Goal: Task Accomplishment & Management: Complete application form

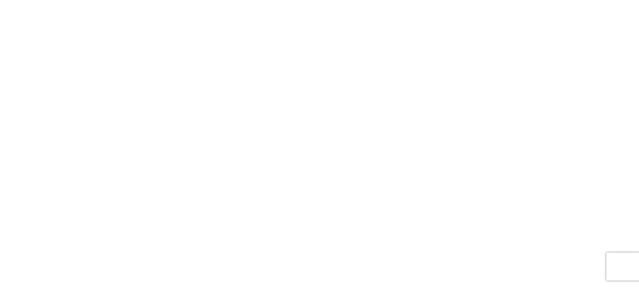
select select "FULL"
select select "LBS"
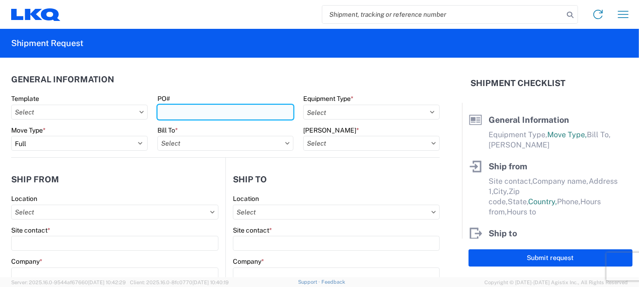
click at [171, 114] on input "PO#" at bounding box center [225, 112] width 136 height 15
type input "CB062873, CB063205"
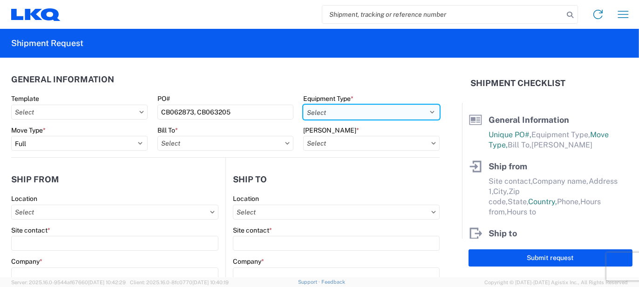
click at [314, 115] on select "Select 53’ Dry Van Flatbed Dropdeck (van) Lowboy (flatbed) Rail" at bounding box center [371, 112] width 136 height 15
select select "STDV"
click at [303, 105] on select "Select 53’ Dry Van Flatbed Dropdeck (van) Lowboy (flatbed) Rail" at bounding box center [371, 112] width 136 height 15
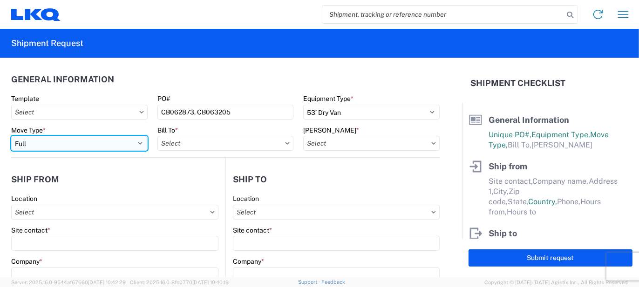
click at [129, 142] on select "Select Full Partial TL" at bounding box center [79, 143] width 136 height 15
select select "PARTIAL_TL"
click at [11, 136] on select "Select Full Partial TL" at bounding box center [79, 143] width 136 height 15
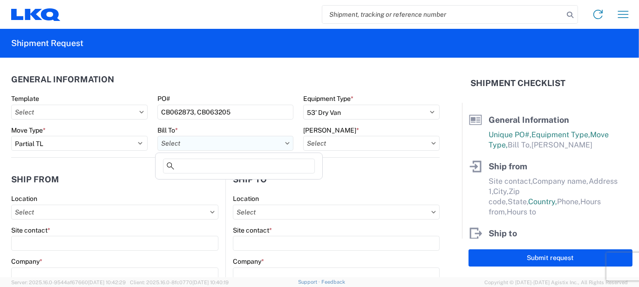
click at [211, 146] on input "Bill To *" at bounding box center [225, 143] width 136 height 15
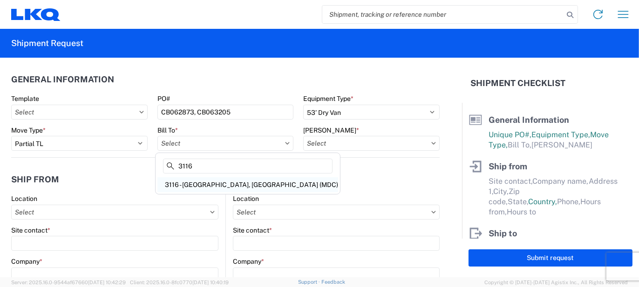
type input "3116"
click at [217, 181] on div "3116 - [GEOGRAPHIC_DATA], [GEOGRAPHIC_DATA] (MDC)" at bounding box center [247, 184] width 181 height 15
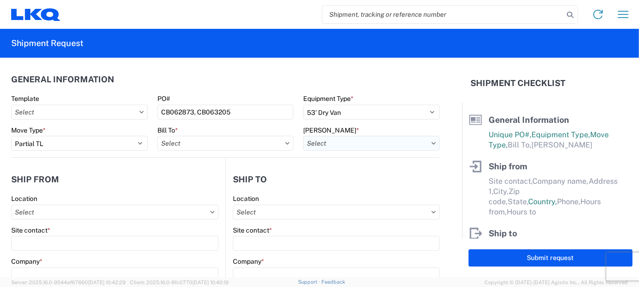
type input "3116 - [GEOGRAPHIC_DATA], [GEOGRAPHIC_DATA] (MDC)"
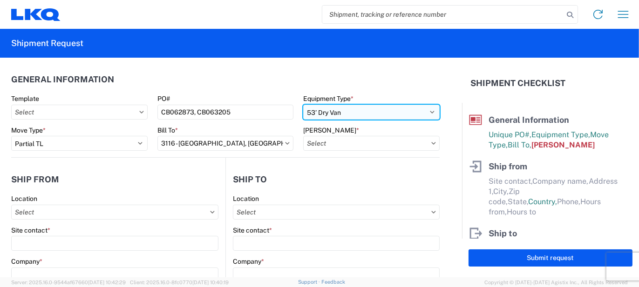
click at [328, 113] on select "Select 53’ Dry Van Flatbed Dropdeck (van) Lowboy (flatbed) Rail" at bounding box center [371, 112] width 136 height 15
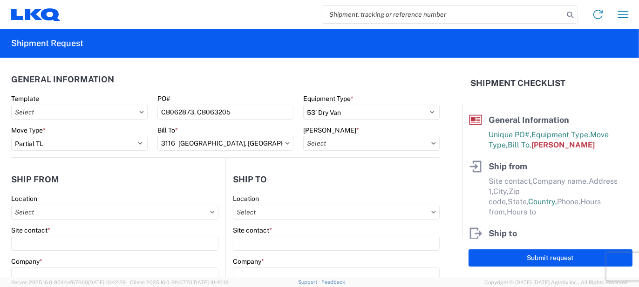
click at [276, 90] on agx-form-section "General Information Template PO# CB062873, CB063205 Equipment Type * Select 53’…" at bounding box center [225, 113] width 428 height 88
drag, startPoint x: 310, startPoint y: 142, endPoint x: 314, endPoint y: 146, distance: 5.6
click at [310, 142] on input "[PERSON_NAME] *" at bounding box center [371, 143] width 136 height 15
click at [333, 173] on input at bounding box center [382, 166] width 152 height 15
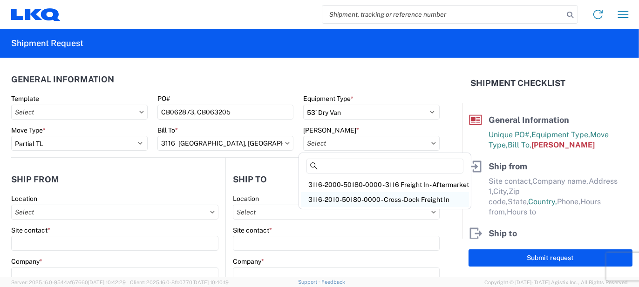
click at [348, 199] on div "3116-2010-50180-0000 - Cross-Dock Freight In" at bounding box center [385, 199] width 168 height 15
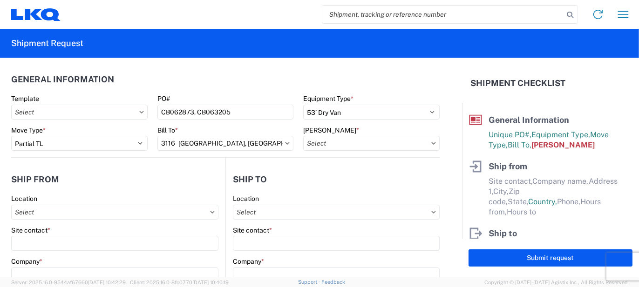
type input "3116-2010-50180-0000 - Cross-Dock Freight In"
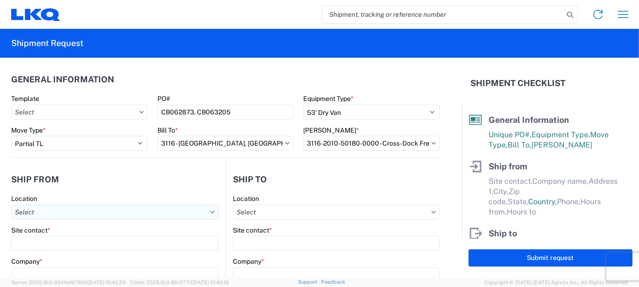
click at [72, 210] on input "Location" at bounding box center [114, 212] width 207 height 15
click at [47, 275] on agx-block-ui "Home Shipment request Shipment tracking Shipment Request General Information Te…" at bounding box center [319, 143] width 639 height 287
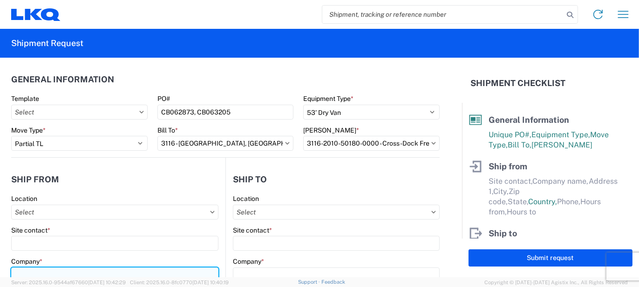
click at [51, 271] on input "Company *" at bounding box center [114, 275] width 207 height 15
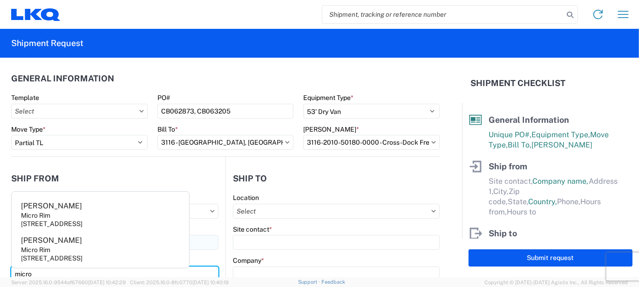
type input "micro"
click at [53, 245] on agx-address-suggestion-item "[PERSON_NAME] Micro Rim [STREET_ADDRESS]" at bounding box center [100, 249] width 174 height 34
type input "[PERSON_NAME]"
type input "Micro Rim"
type input "12800 E. 10 Mile"
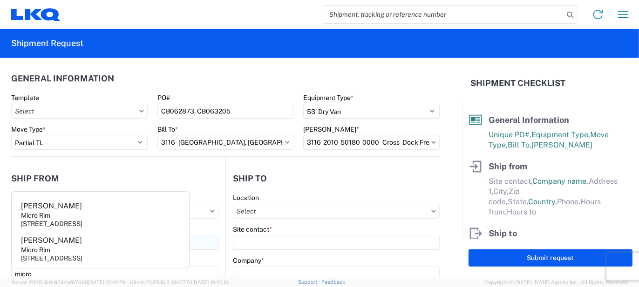
type input "[PERSON_NAME]"
type input "48089"
select select "MI"
select select "US"
type input "[EMAIL_ADDRESS][DOMAIN_NAME]"
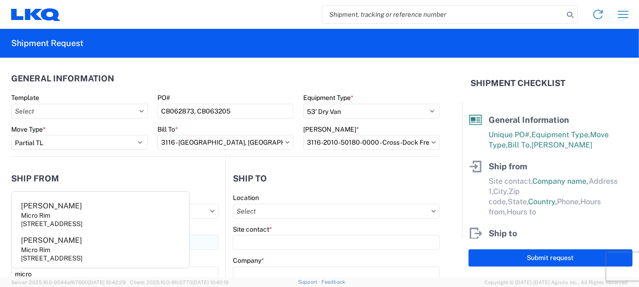
type input "[PHONE_NUMBER]"
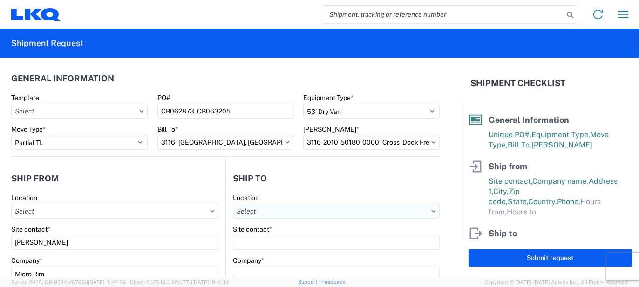
click at [329, 215] on input "Location" at bounding box center [336, 211] width 207 height 15
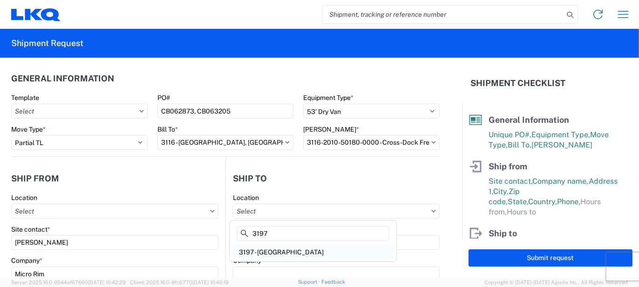
type input "3197"
click at [293, 250] on div "3197 - [GEOGRAPHIC_DATA]" at bounding box center [312, 252] width 163 height 15
type input "3197 - [GEOGRAPHIC_DATA]"
type input "LKQ Corporation"
type input "[STREET_ADDRESS]"
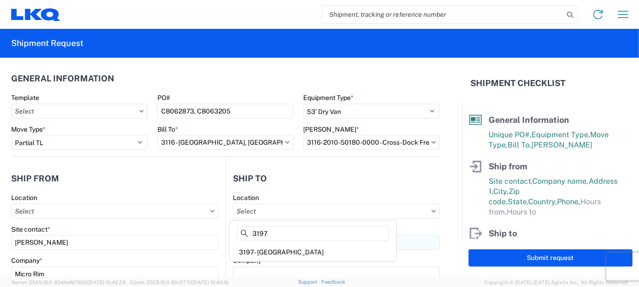
type input "Groveport"
type input "43125"
select select "US"
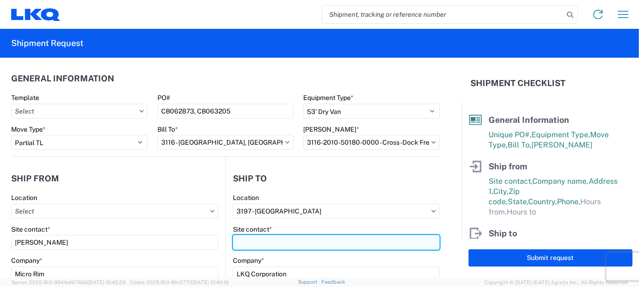
click at [283, 246] on input "Site contact *" at bounding box center [336, 242] width 207 height 15
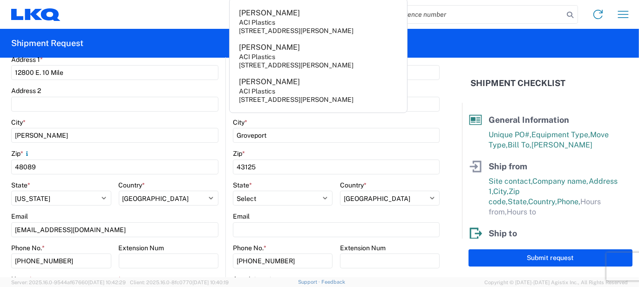
scroll to position [327, 0]
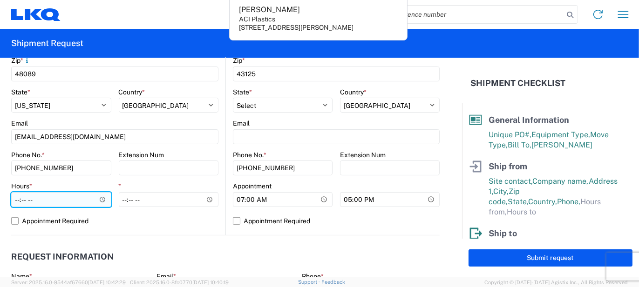
click at [63, 197] on input "Hours *" at bounding box center [61, 199] width 100 height 15
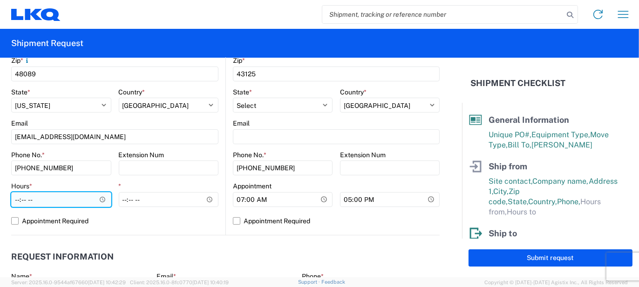
type input "07:00"
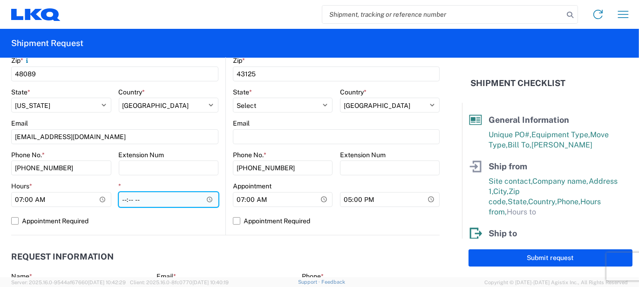
click at [121, 197] on input "*" at bounding box center [169, 199] width 100 height 15
type input "15:30"
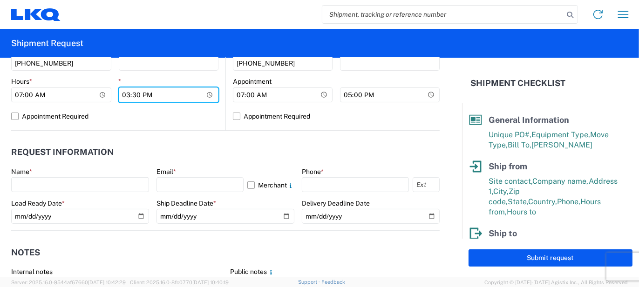
scroll to position [466, 0]
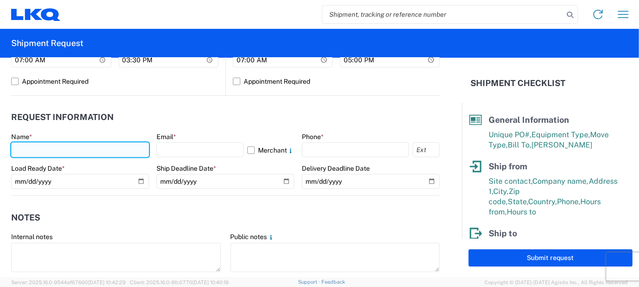
click at [88, 149] on input "text" at bounding box center [80, 149] width 138 height 15
type input "[PERSON_NAME]"
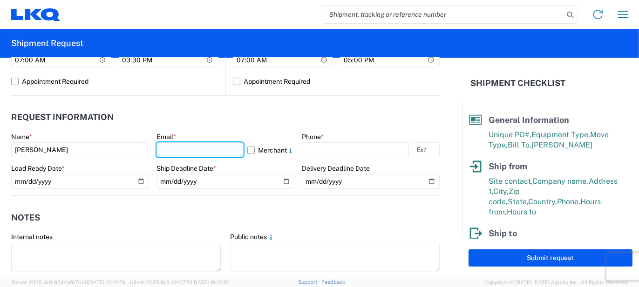
click at [165, 153] on input "text" at bounding box center [199, 149] width 87 height 15
type input "[EMAIL_ADDRESS][PERSON_NAME][DOMAIN_NAME]"
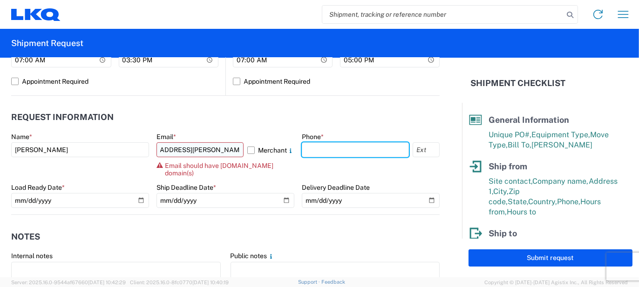
scroll to position [0, 0]
type input "5862551686"
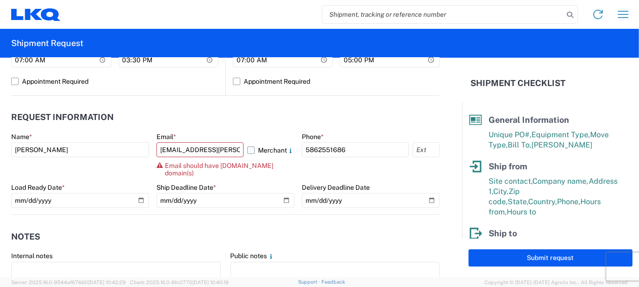
click at [252, 149] on label "Merchant" at bounding box center [270, 149] width 47 height 15
click at [0, 0] on input "Merchant" at bounding box center [0, 0] width 0 height 0
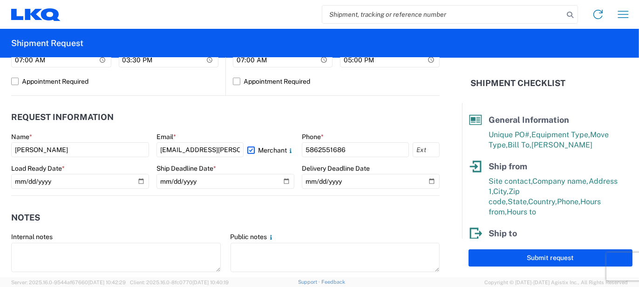
click at [233, 124] on header "Request Information" at bounding box center [225, 117] width 428 height 21
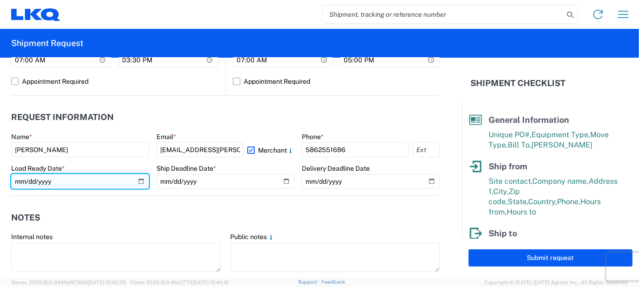
click at [142, 179] on input "date" at bounding box center [80, 181] width 138 height 15
type input "[DATE]"
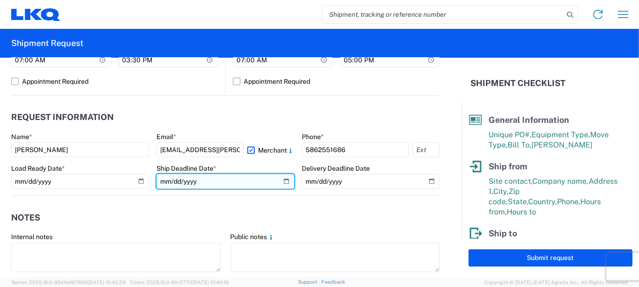
click at [277, 176] on input "date" at bounding box center [225, 181] width 138 height 15
click at [280, 180] on input "date" at bounding box center [225, 181] width 138 height 15
type input "[DATE]"
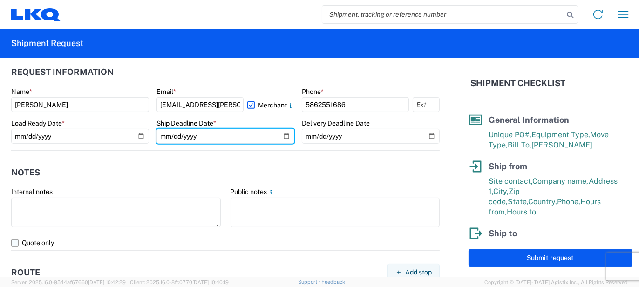
scroll to position [560, 0]
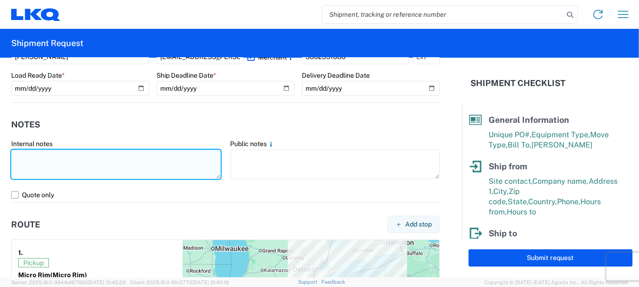
click at [117, 168] on textarea at bounding box center [115, 164] width 209 height 29
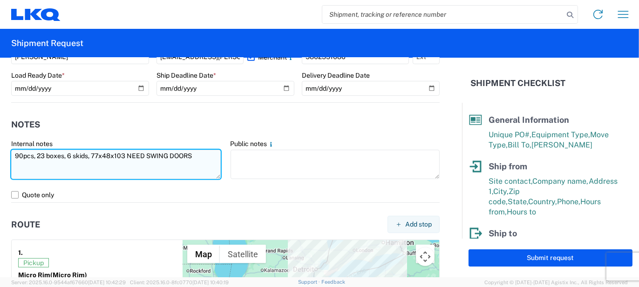
type textarea "90pcs, 23 boxes, 6 skids, 77x48x103 NEED SWING DOORS"
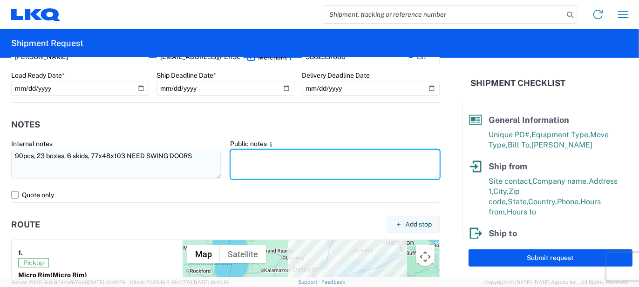
paste textarea "90pcs, 23 boxes, 6 skids, 77x48x103 NEED SWING DOORS"
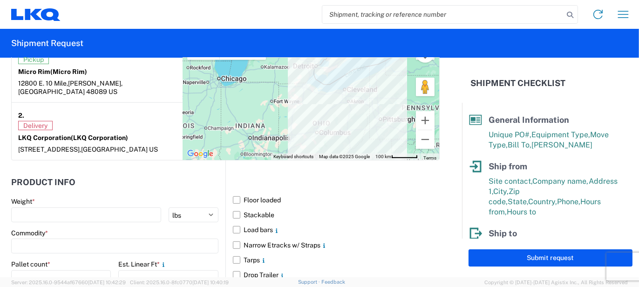
scroll to position [792, 0]
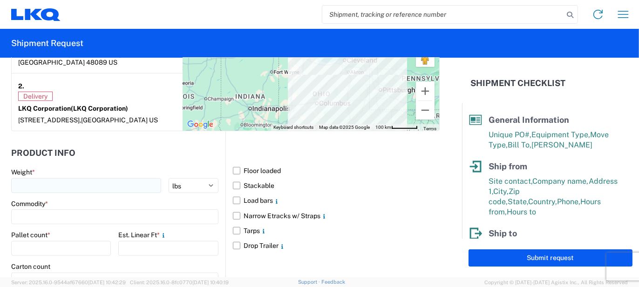
type textarea "90pcs, 23 boxes, 6 skids, 77x48x103 NEED SWING DOORS"
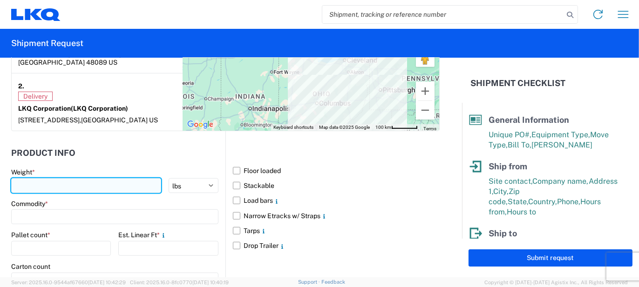
click at [101, 178] on input "number" at bounding box center [86, 185] width 150 height 15
type input "2400"
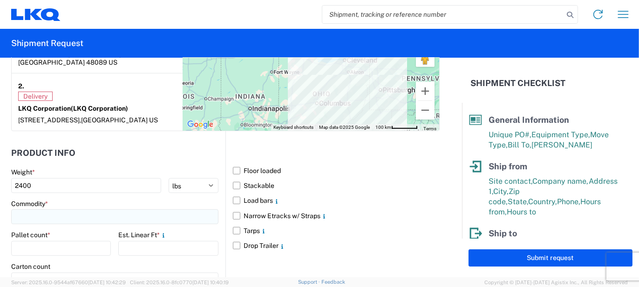
click at [155, 217] on input at bounding box center [114, 216] width 207 height 15
click at [115, 233] on input at bounding box center [95, 238] width 152 height 15
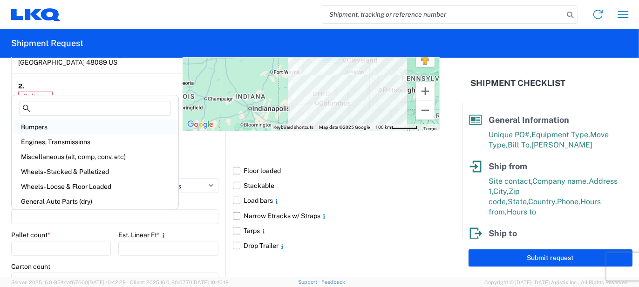
click at [46, 128] on div "Bumpers" at bounding box center [94, 127] width 163 height 15
type input "Bumpers"
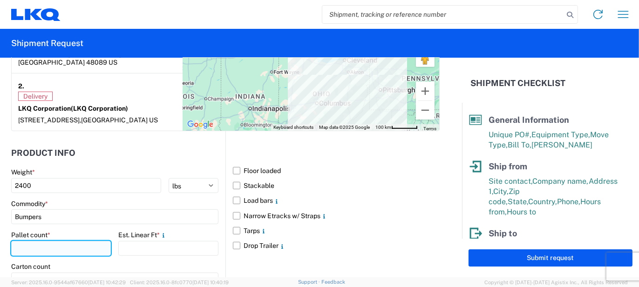
click at [54, 251] on input "number" at bounding box center [61, 248] width 100 height 15
type input "6"
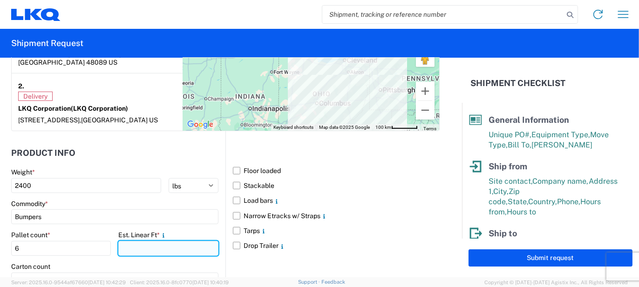
click at [123, 249] on input "number" at bounding box center [168, 248] width 100 height 15
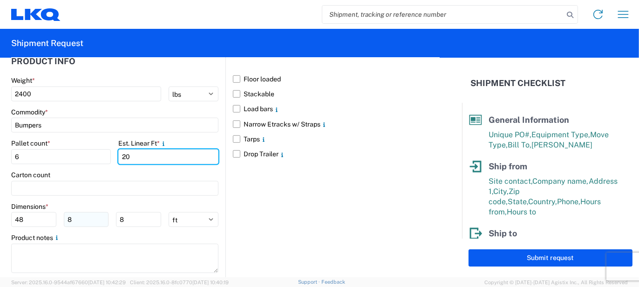
scroll to position [885, 0]
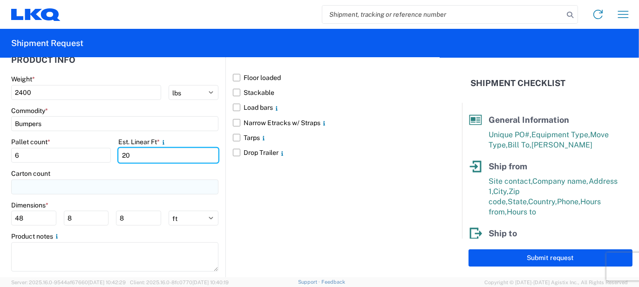
type input "20"
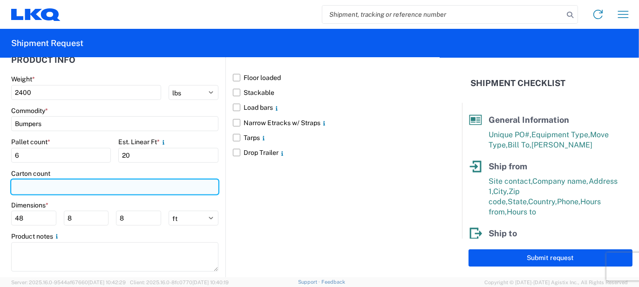
click at [87, 189] on input "number" at bounding box center [114, 187] width 207 height 15
type input "23"
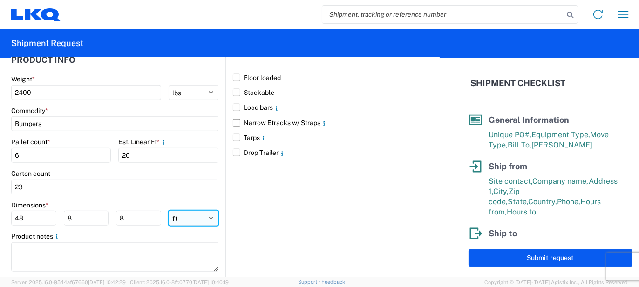
click at [182, 219] on select "ft in cm" at bounding box center [194, 218] width 50 height 15
select select "IN"
click at [169, 211] on select "ft in cm" at bounding box center [194, 218] width 50 height 15
type input "576"
type input "96"
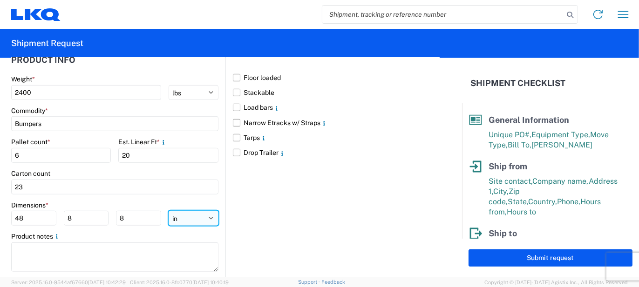
type input "96"
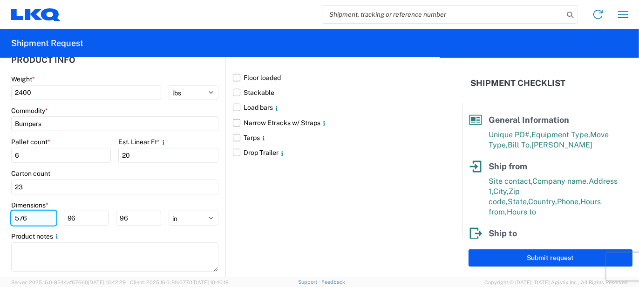
click at [38, 216] on input "576" at bounding box center [33, 218] width 45 height 15
type input "77"
click at [79, 216] on input "96" at bounding box center [86, 218] width 45 height 15
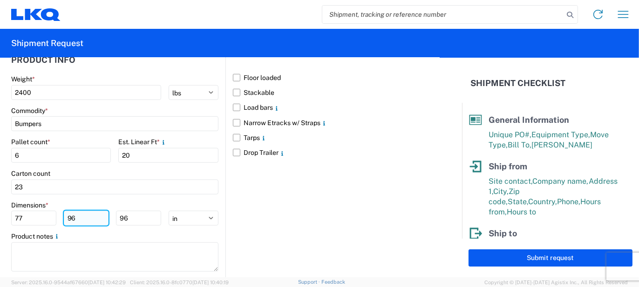
click at [79, 216] on input "96" at bounding box center [86, 218] width 45 height 15
type input "48"
click at [121, 220] on input "96" at bounding box center [138, 218] width 45 height 15
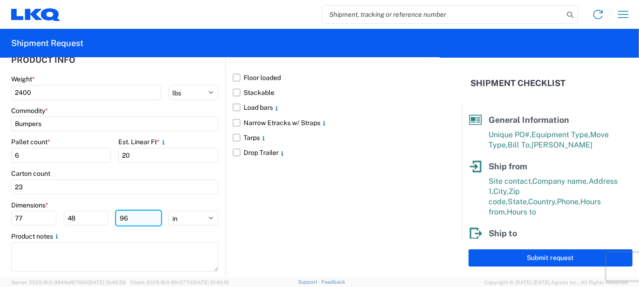
click at [121, 220] on input "96" at bounding box center [138, 218] width 45 height 15
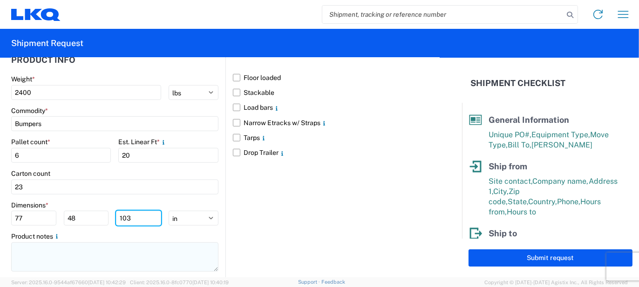
type input "103"
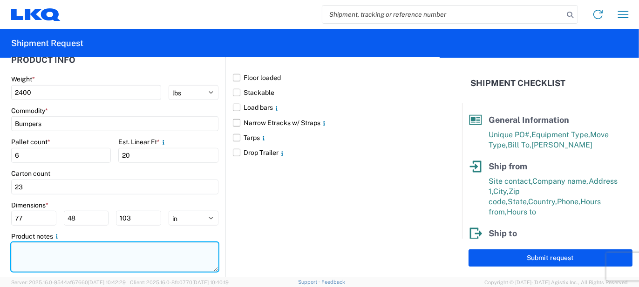
click at [104, 247] on textarea at bounding box center [114, 257] width 207 height 29
paste textarea "90pcs, 23 boxes, 6 skids, 77x48x103 NEED SWING DOORS"
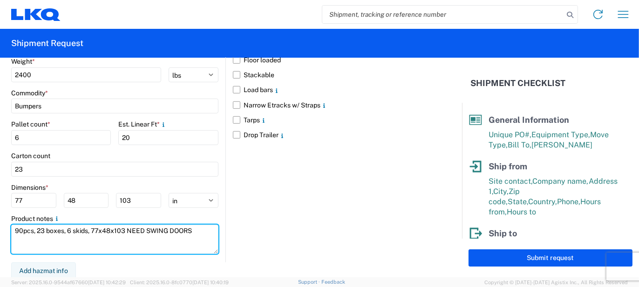
scroll to position [174, 0]
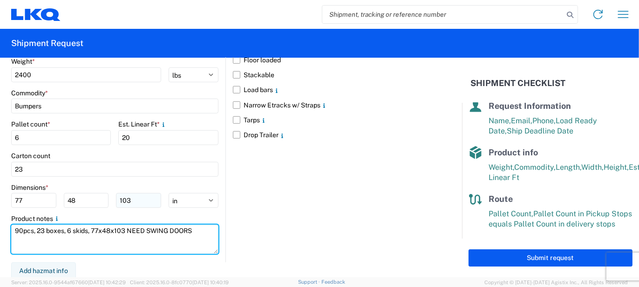
type textarea "90pcs, 23 boxes, 6 skids, 77x48x103 NEED SWING DOORS"
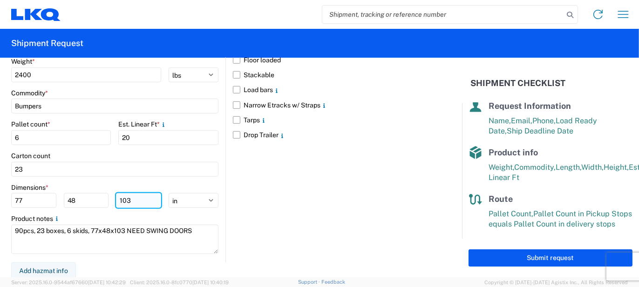
click at [133, 201] on input "103" at bounding box center [138, 200] width 45 height 15
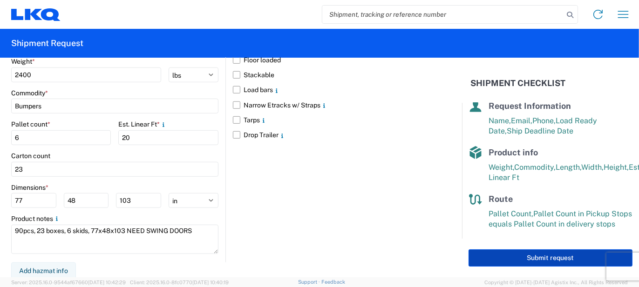
click at [494, 254] on button "Submit request" at bounding box center [550, 258] width 164 height 17
select select "MI"
select select "US"
select select "OH"
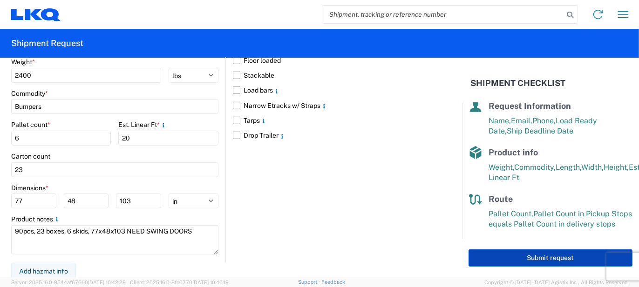
select select "US"
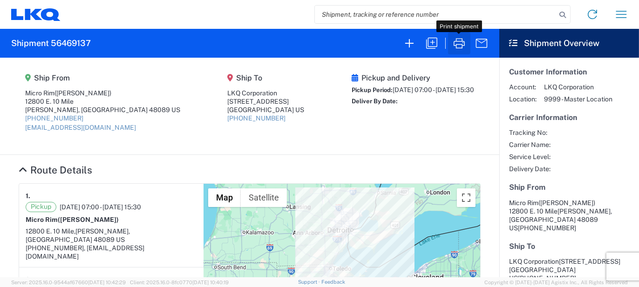
click at [464, 43] on icon "button" at bounding box center [458, 43] width 11 height 10
